Goal: Task Accomplishment & Management: Use online tool/utility

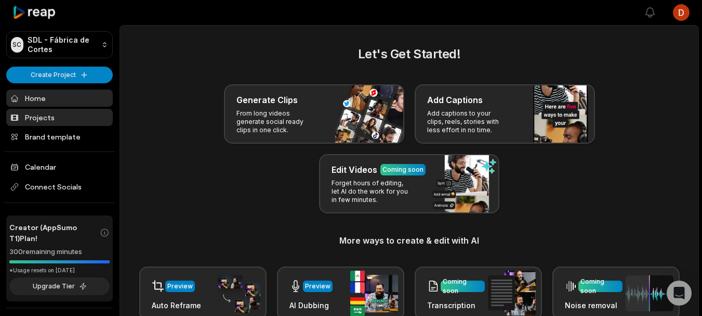
click at [39, 112] on link "Projects" at bounding box center [59, 117] width 107 height 17
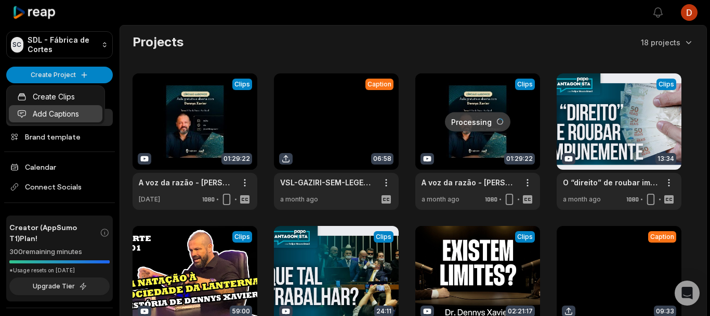
click at [71, 116] on link "Add Captions" at bounding box center [56, 113] width 94 height 17
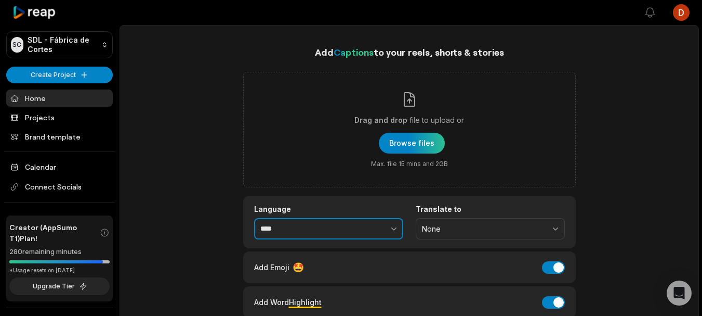
click at [356, 220] on body "SC SDL - Fábrica de Cortes Create Project Home Projects Brand template Calendar…" at bounding box center [351, 158] width 702 height 316
click at [358, 224] on button "button" at bounding box center [371, 229] width 64 height 22
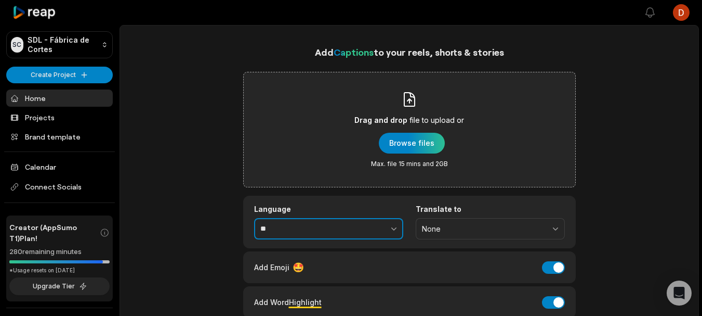
type input "*"
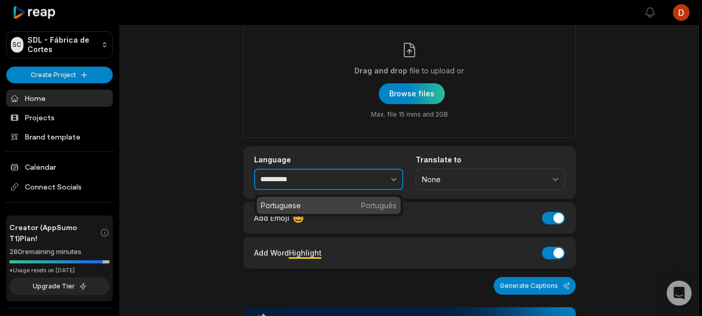
scroll to position [52, 0]
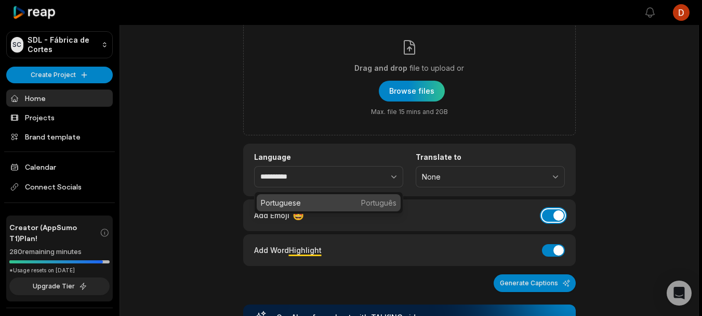
type input "****"
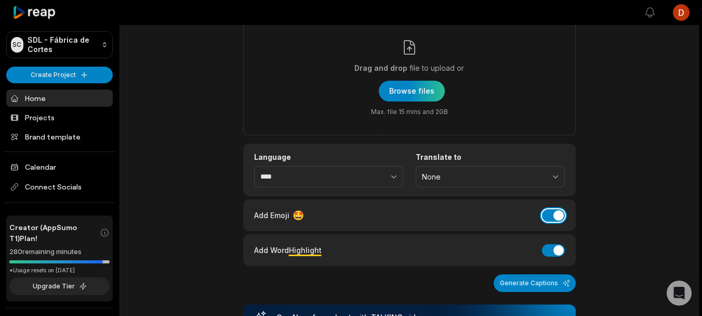
click at [554, 220] on button "Add Emoji" at bounding box center [553, 215] width 23 height 12
click at [554, 255] on button "Add Word Highlight" at bounding box center [553, 250] width 23 height 12
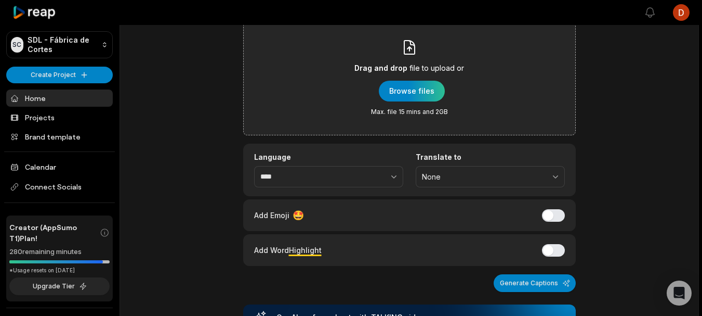
click at [413, 80] on div "Drag and drop file to upload or Browse files Max. file 15 mins and 2GB" at bounding box center [410, 77] width 110 height 77
click at [0, 0] on input "Drag and drop file to upload or Browse files Max. file 15 mins and 2GB" at bounding box center [0, 0] width 0 height 0
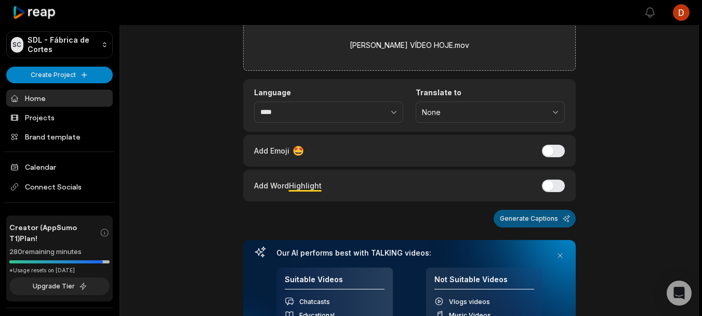
click at [518, 218] on button "Generate Captions" at bounding box center [535, 218] width 82 height 18
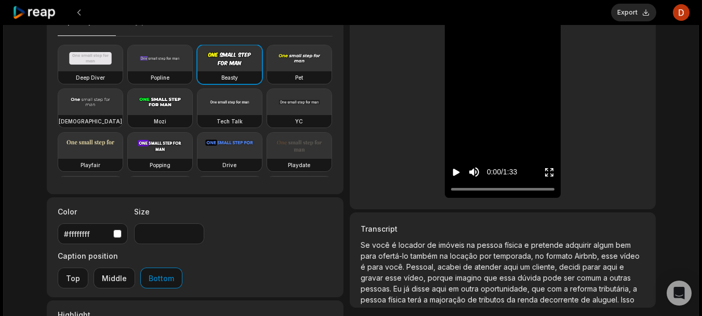
scroll to position [83, 0]
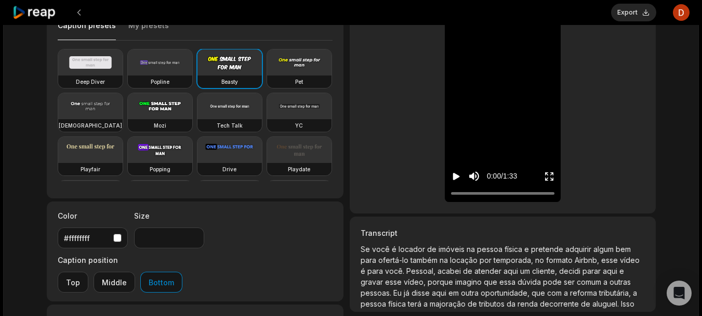
click at [401, 192] on div "Low-res preview Open in video editor Se Se você você é é locador locador de de …" at bounding box center [503, 84] width 306 height 258
click at [123, 101] on video at bounding box center [90, 106] width 64 height 26
type input "**"
click at [121, 232] on div "#ffffffff" at bounding box center [93, 237] width 58 height 11
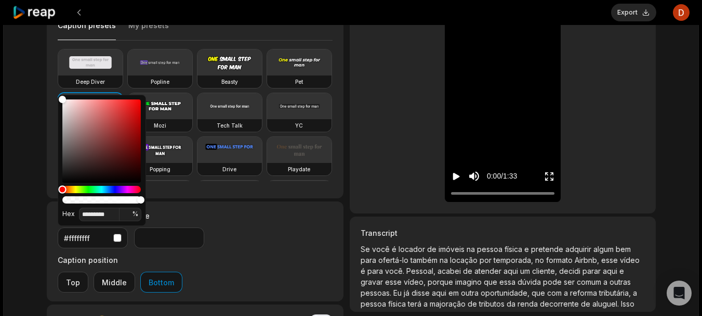
click at [76, 191] on div "Hue" at bounding box center [101, 189] width 78 height 7
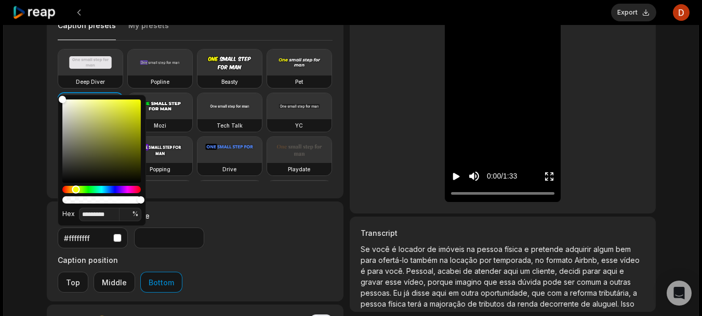
click at [75, 191] on div "Hue" at bounding box center [76, 189] width 8 height 8
click at [75, 191] on div "Hue" at bounding box center [75, 189] width 8 height 8
click at [136, 101] on div "Color" at bounding box center [101, 140] width 78 height 83
type input "*******"
click at [17, 90] on div "GILBERTO VÍDEO HOJE a min ago Portuguese pt 01:33 Portrait 60 fps Beasty Captio…" at bounding box center [351, 195] width 696 height 507
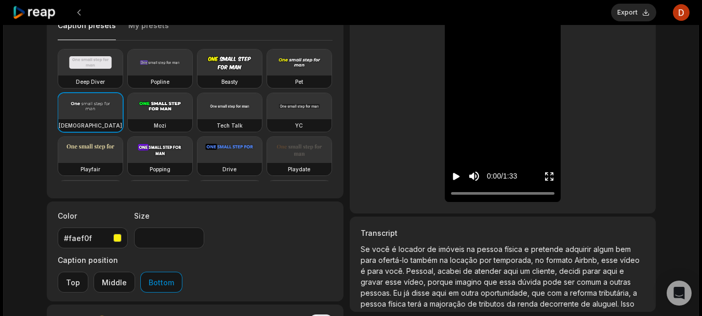
click at [458, 176] on icon "Play video" at bounding box center [456, 176] width 7 height 7
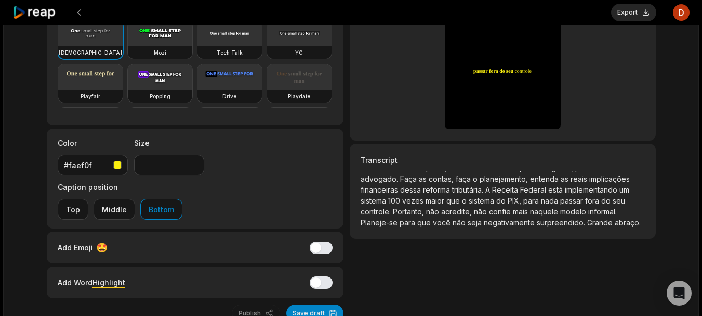
scroll to position [150, 0]
click at [615, 223] on span "abraço." at bounding box center [628, 222] width 26 height 9
click at [615, 224] on span "abraço." at bounding box center [628, 222] width 26 height 9
click at [615, 223] on span "abraço." at bounding box center [628, 222] width 26 height 9
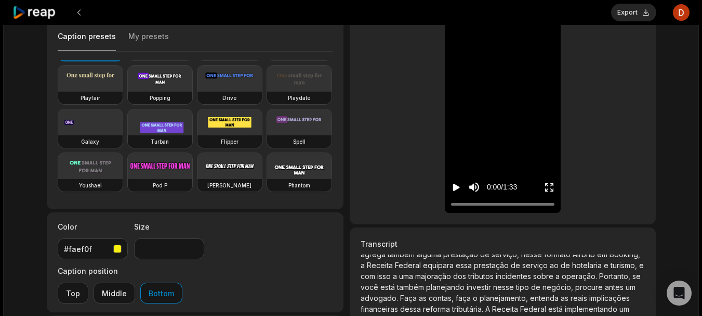
scroll to position [0, 0]
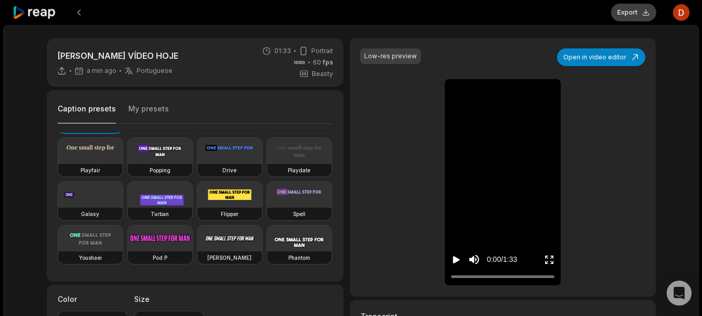
click at [623, 12] on button "Export" at bounding box center [633, 13] width 45 height 18
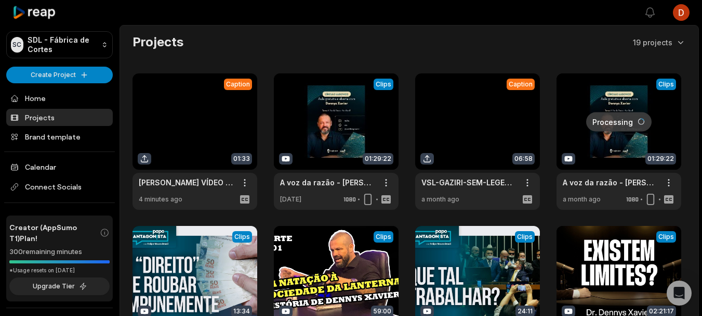
click at [202, 111] on link at bounding box center [195, 141] width 125 height 136
click at [173, 148] on link at bounding box center [195, 141] width 125 height 136
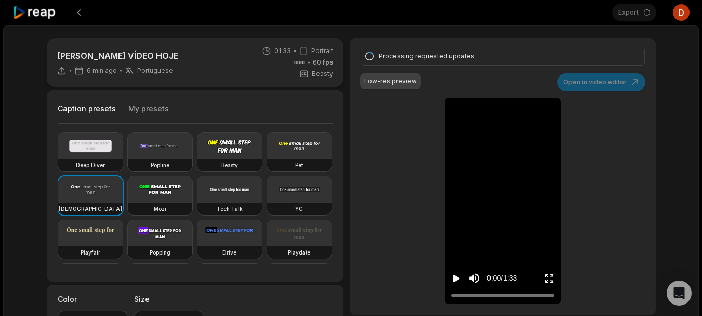
scroll to position [19, 0]
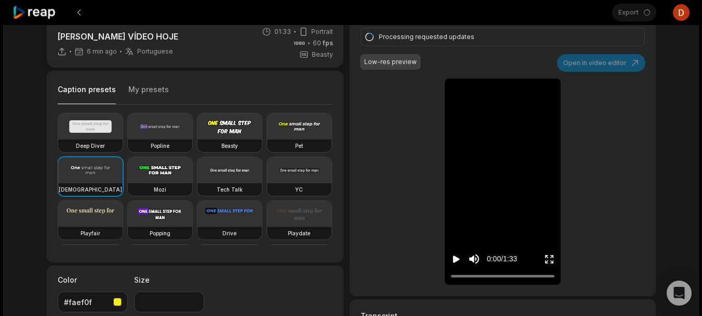
click at [637, 2] on div "Export Open user menu" at bounding box center [650, 12] width 77 height 25
